Goal: Information Seeking & Learning: Learn about a topic

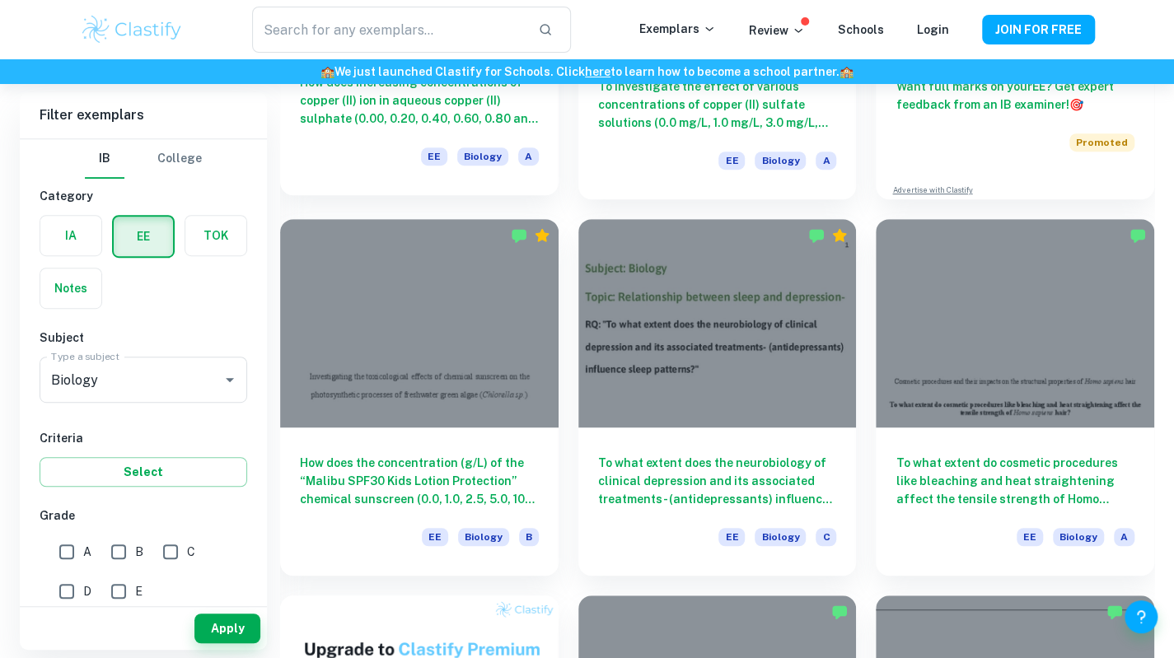
scroll to position [368, 0]
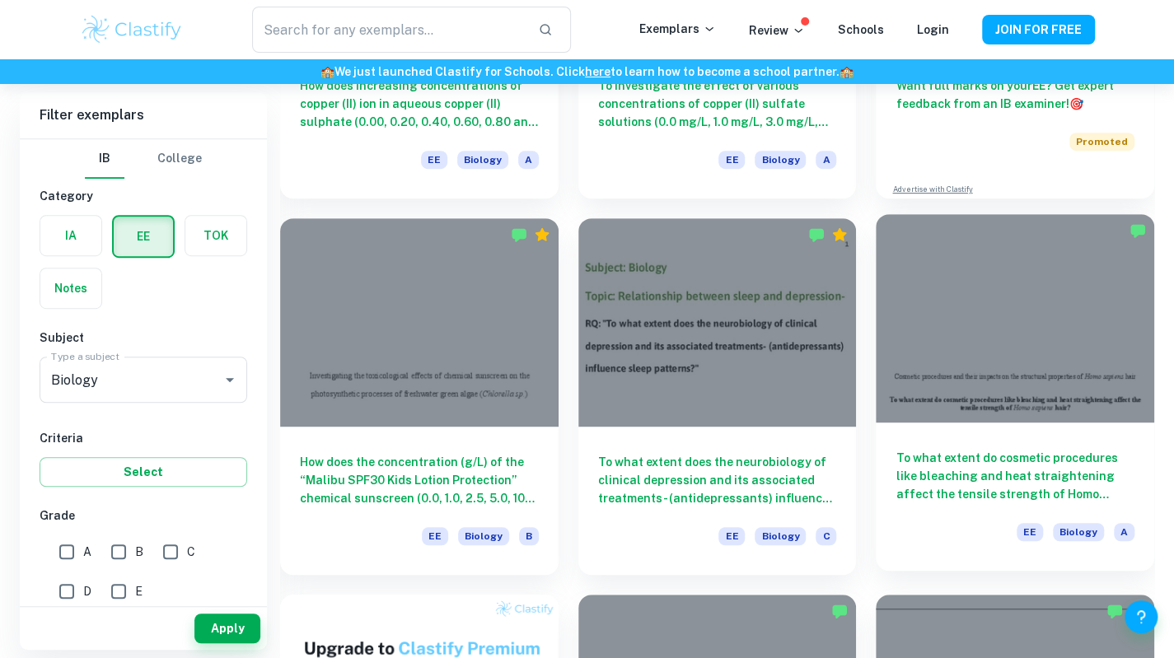
click at [944, 493] on h6 "To what extent do cosmetic procedures like bleaching and heat straightening aff…" at bounding box center [1015, 476] width 239 height 54
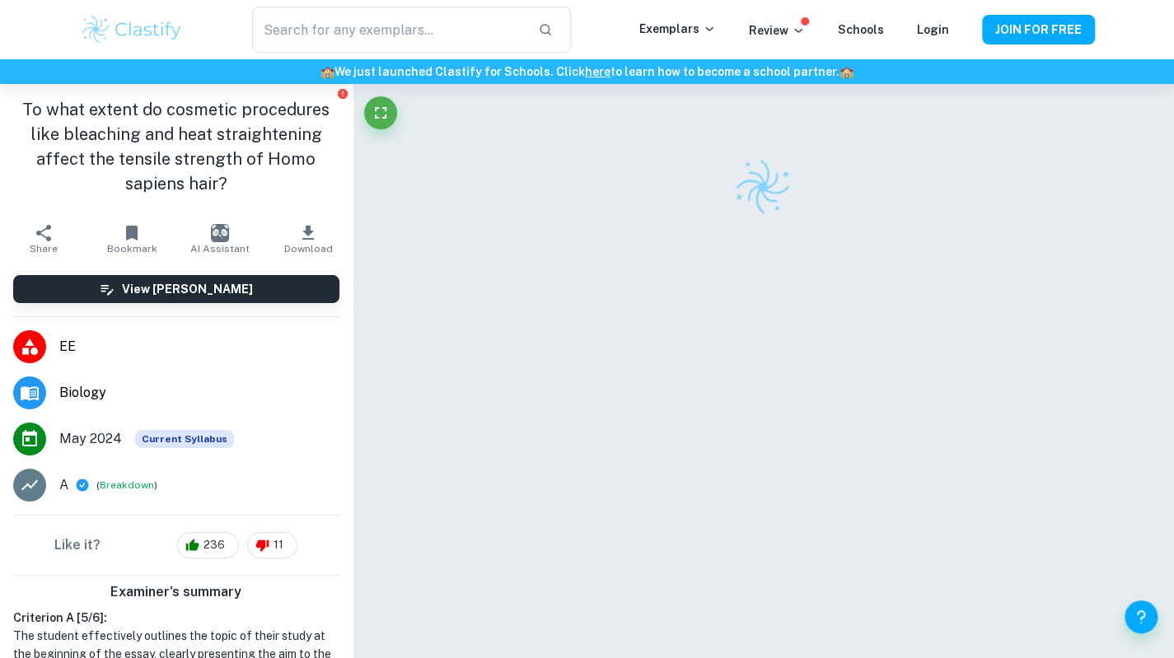
scroll to position [220, 0]
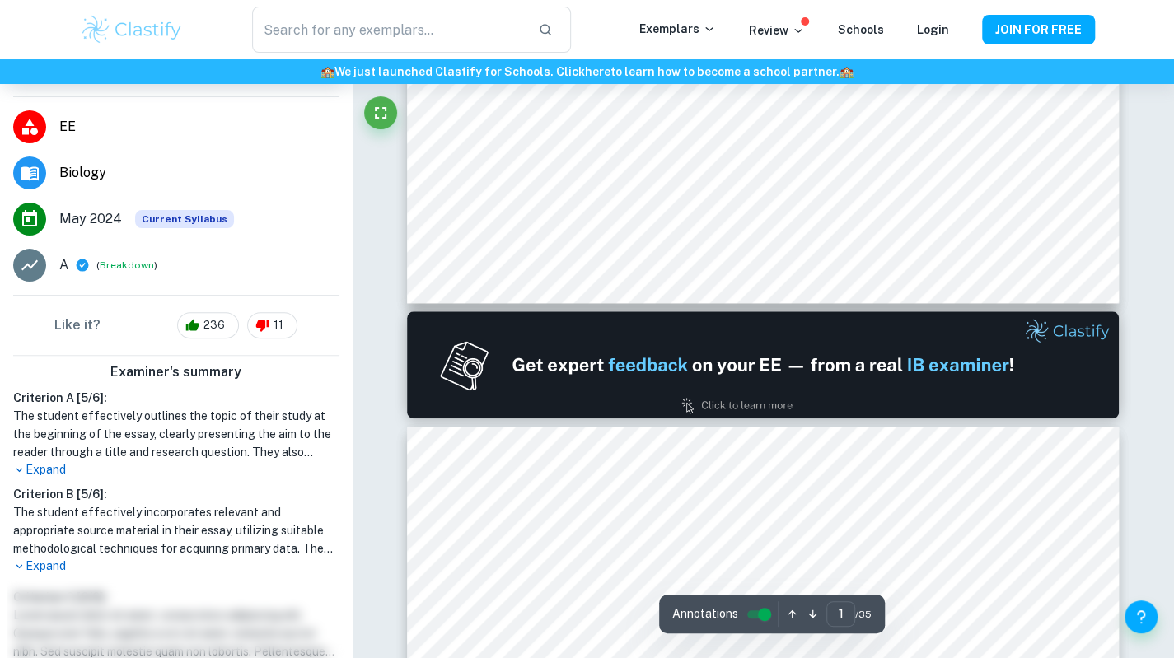
type input "2"
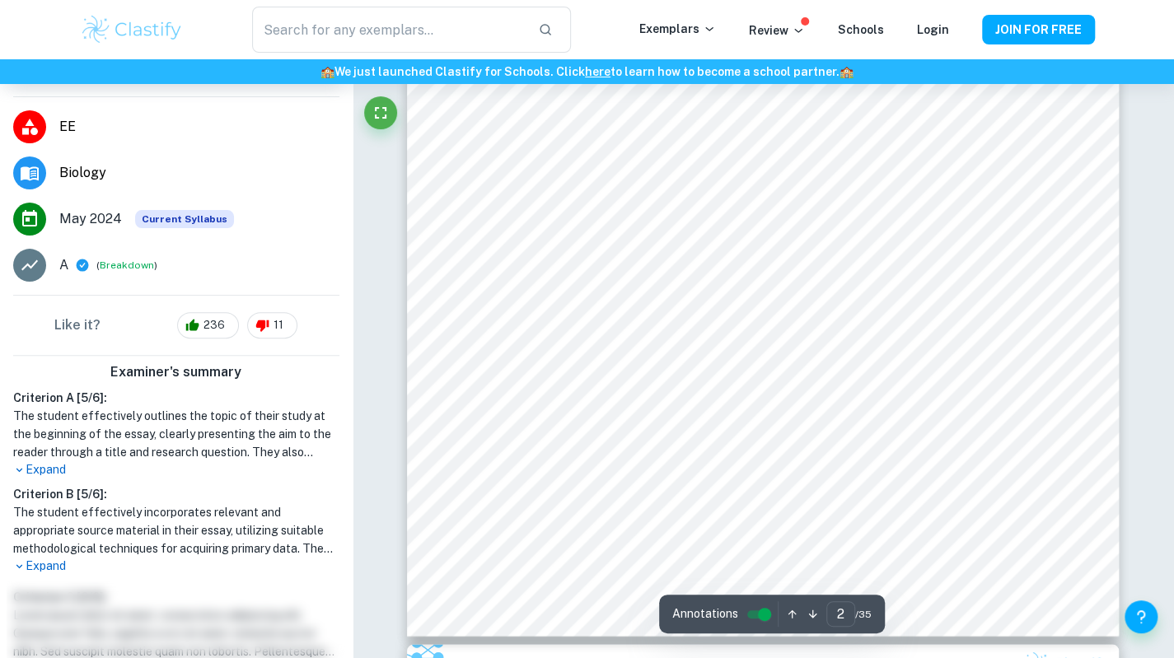
scroll to position [1432, 0]
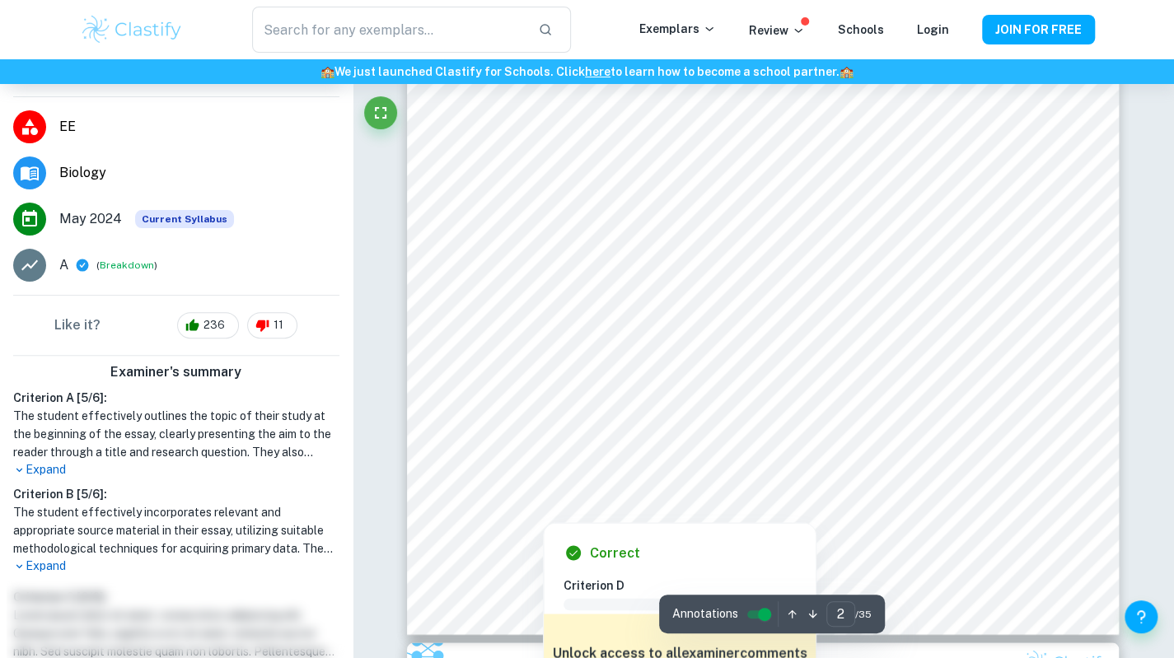
click at [541, 410] on div at bounding box center [763, 408] width 544 height 37
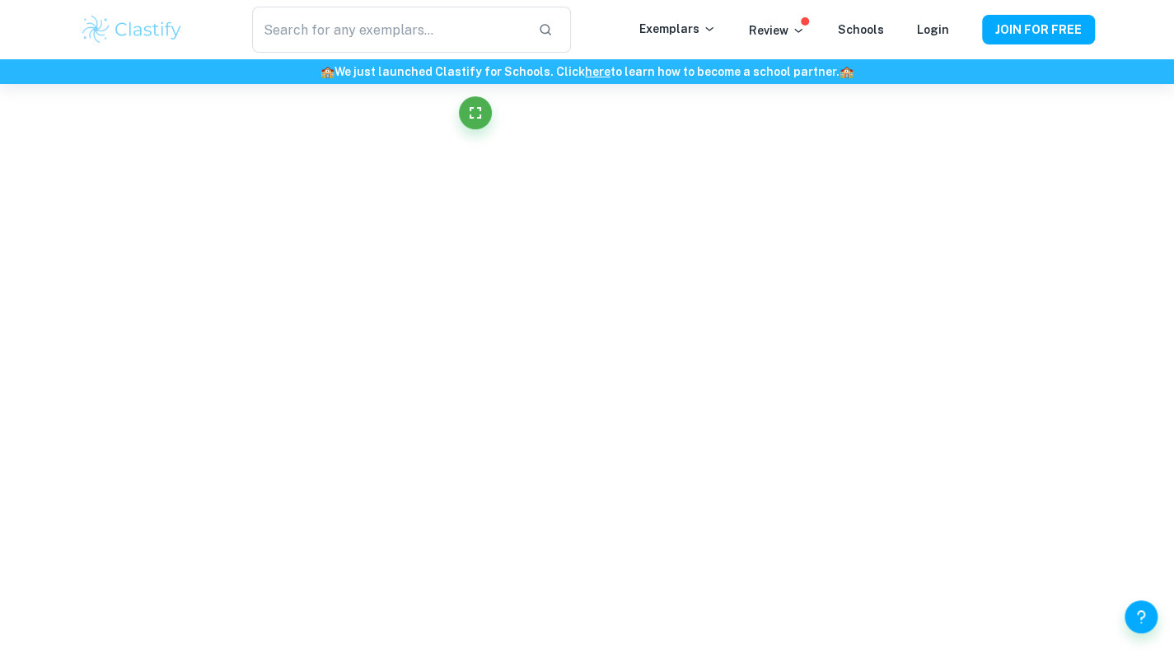
scroll to position [4571, 0]
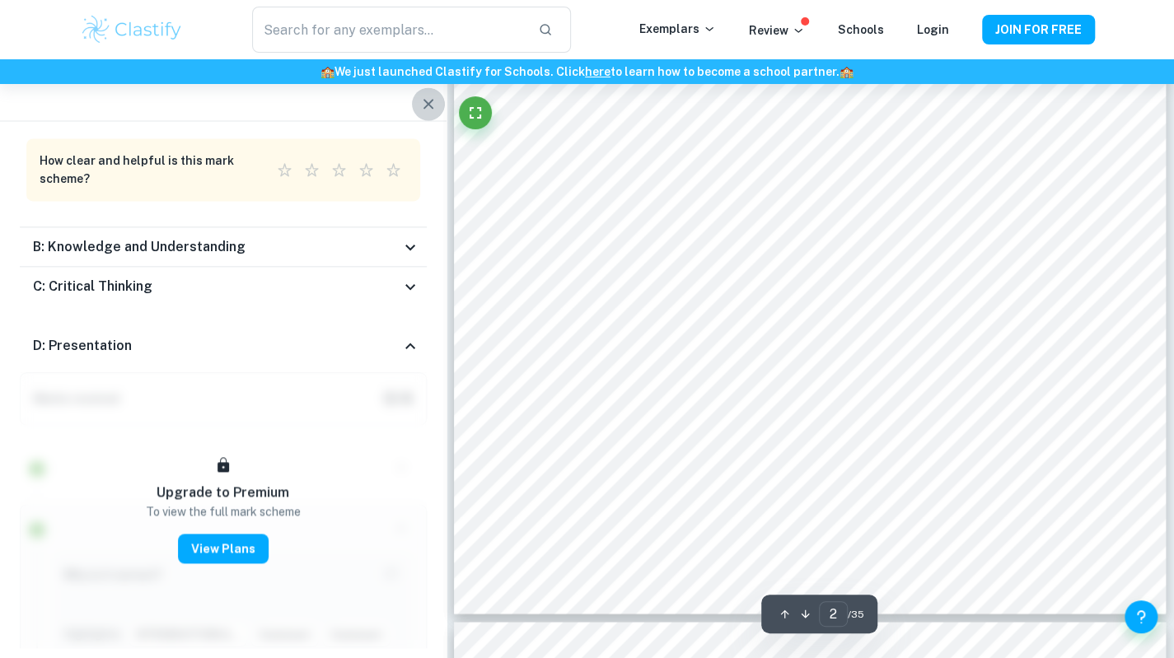
click at [430, 99] on icon "button" at bounding box center [429, 104] width 20 height 20
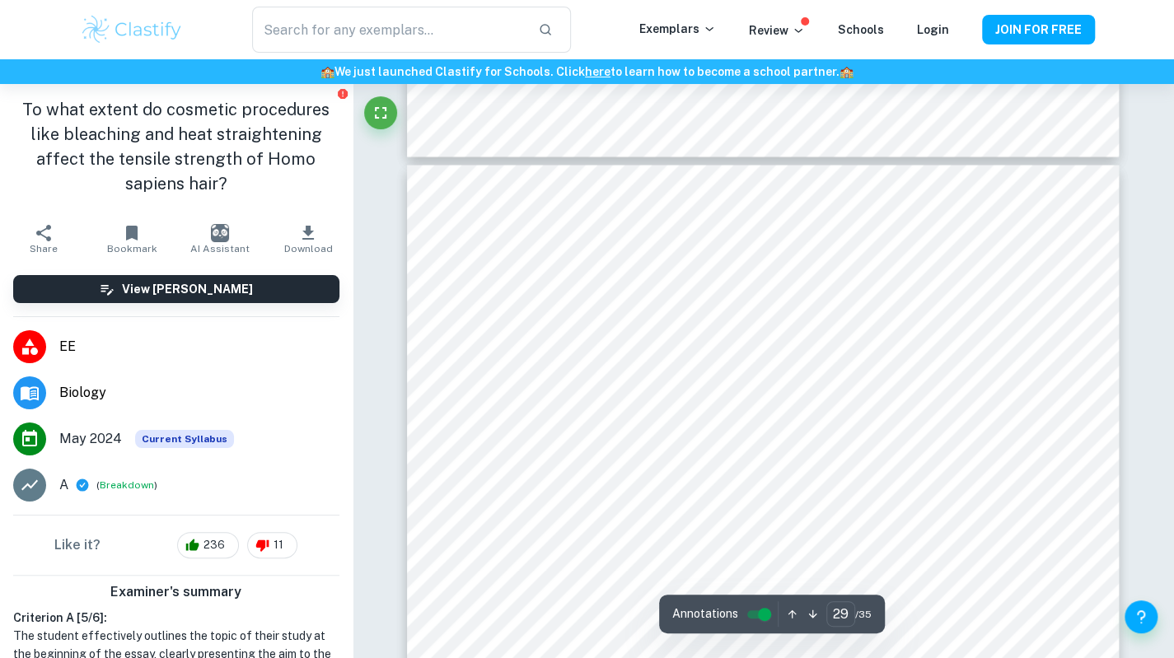
scroll to position [26389, 0]
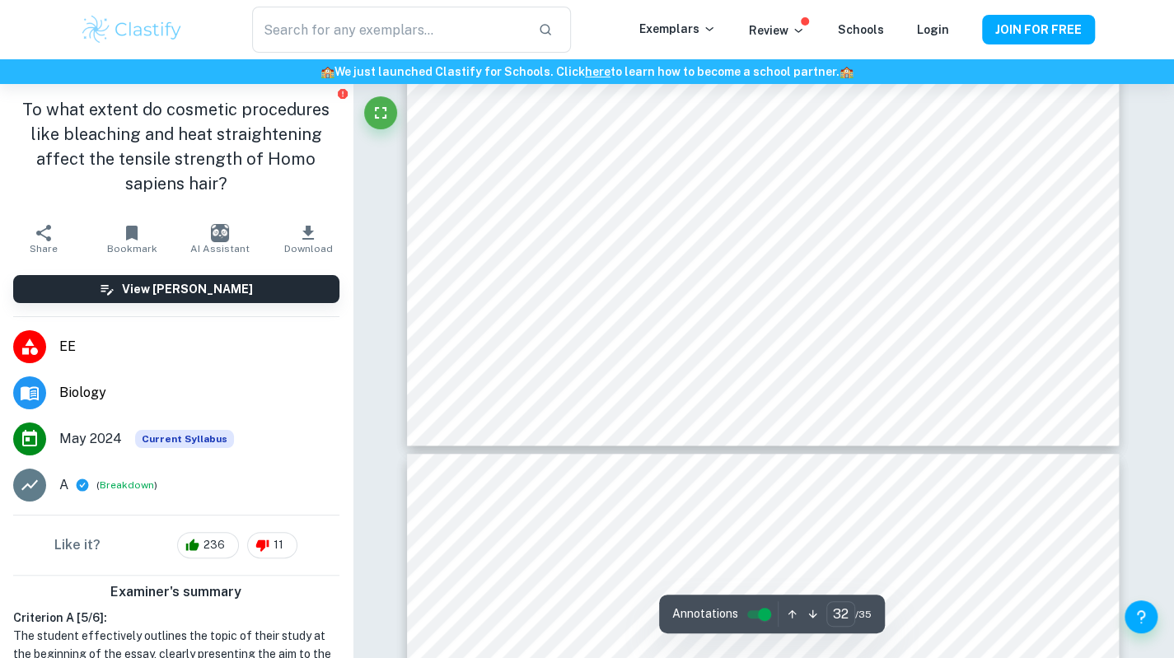
type input "31"
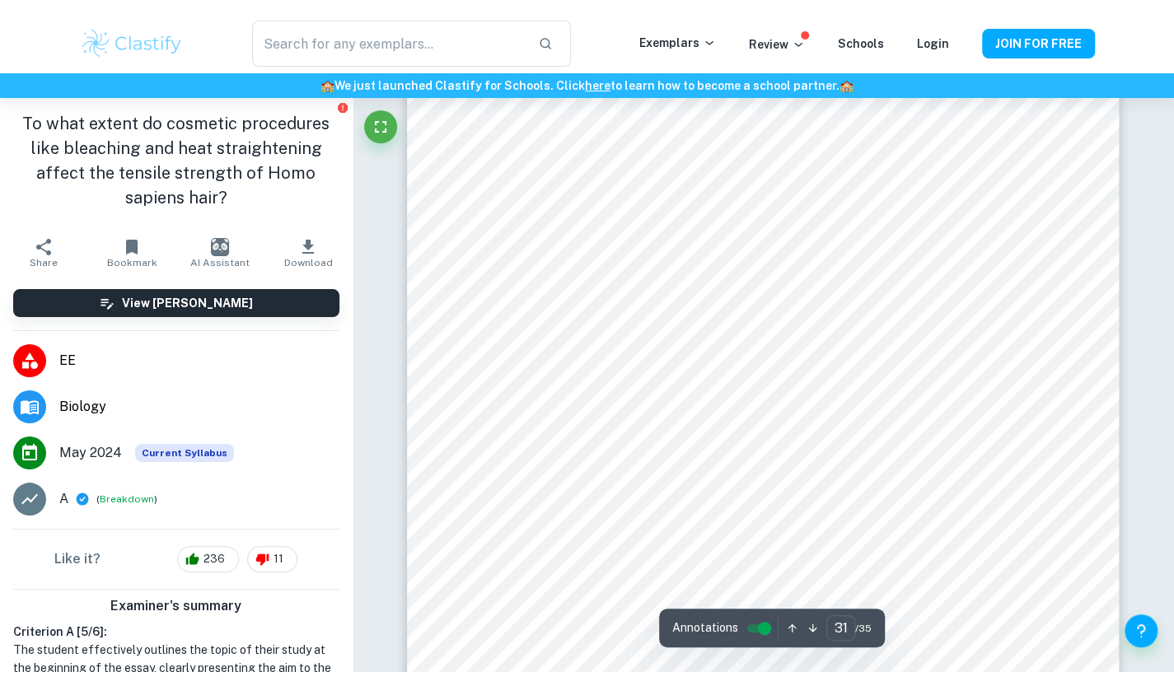
scroll to position [28285, 0]
